Goal: Task Accomplishment & Management: Manage account settings

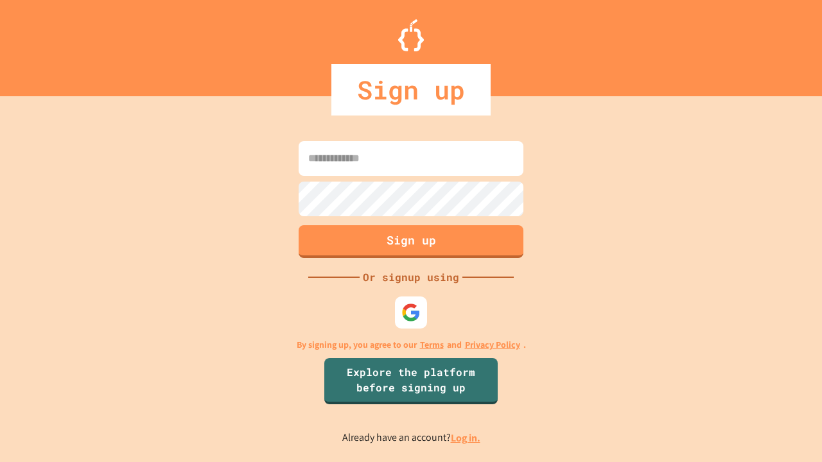
click at [466, 438] on link "Log in." at bounding box center [466, 437] width 30 height 13
